Goal: Task Accomplishment & Management: Manage account settings

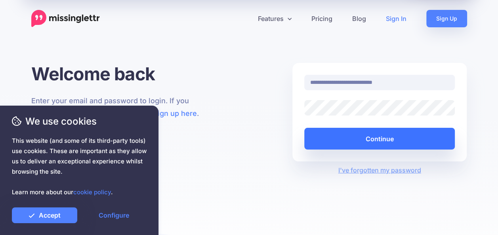
click at [396, 135] on button "Continue" at bounding box center [379, 139] width 151 height 22
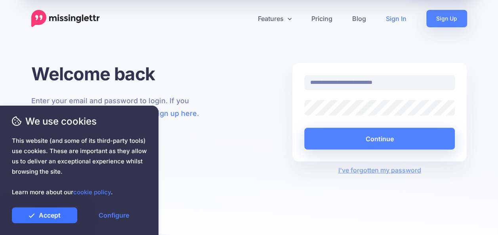
click at [63, 218] on link "Accept" at bounding box center [44, 216] width 65 height 16
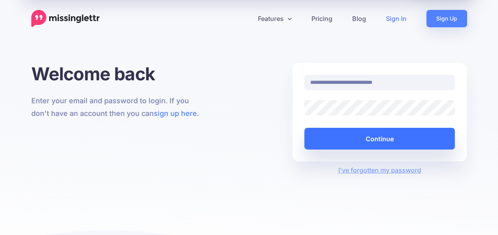
click at [365, 145] on button "Continue" at bounding box center [379, 139] width 151 height 22
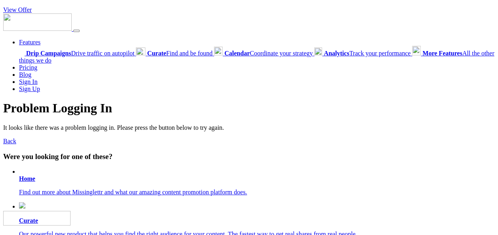
click at [25, 178] on b "Home" at bounding box center [27, 179] width 16 height 7
